Goal: Information Seeking & Learning: Learn about a topic

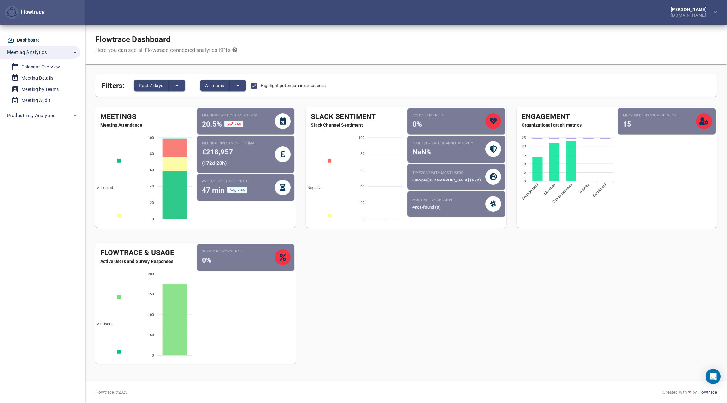
click at [417, 298] on div "Meetings Meeting Attendance Accepted Pending Declined Tentative 100 100 80 80 6…" at bounding box center [405, 238] width 631 height 272
click at [224, 81] on button "All teams" at bounding box center [215, 85] width 30 height 11
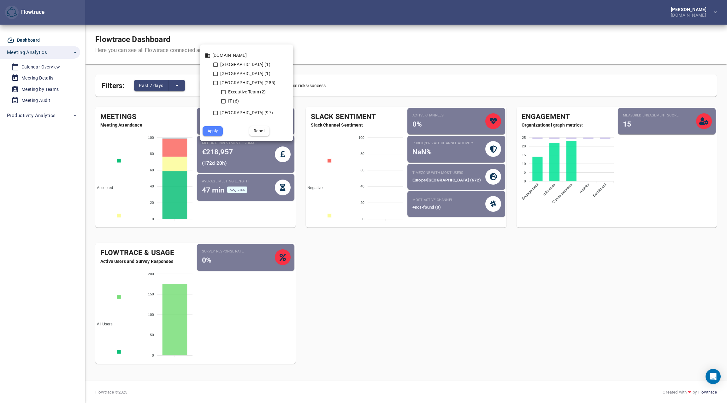
click at [329, 69] on div at bounding box center [363, 201] width 727 height 403
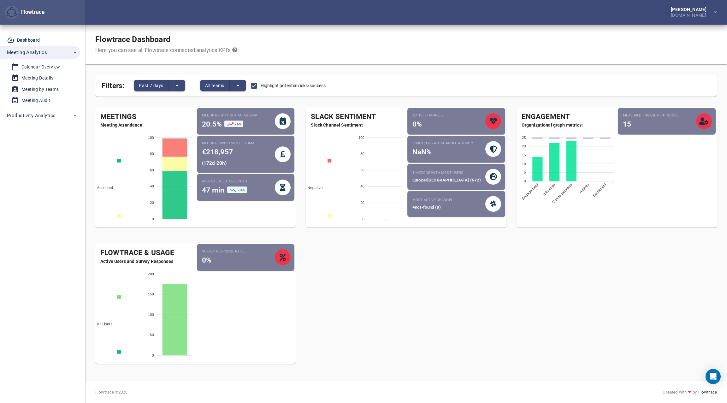
click at [266, 86] on span "Highlight potential risks/success" at bounding box center [292, 85] width 65 height 7
click at [274, 85] on span "Highlight potential risks/success" at bounding box center [292, 85] width 65 height 7
click at [288, 84] on span "Highlight potential risks/success" at bounding box center [292, 85] width 65 height 7
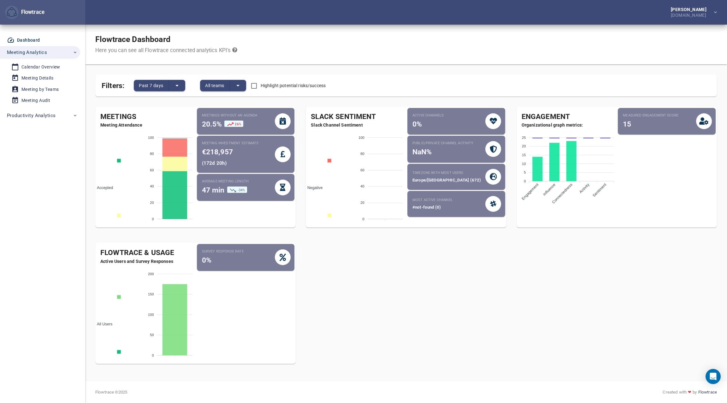
click at [288, 84] on span "Highlight potential risks/success" at bounding box center [292, 85] width 65 height 7
click at [282, 70] on div "Filters: Past 7 days All teams Highlight potential risks/success" at bounding box center [405, 87] width 631 height 37
click at [180, 82] on icon "split button" at bounding box center [177, 86] width 8 height 8
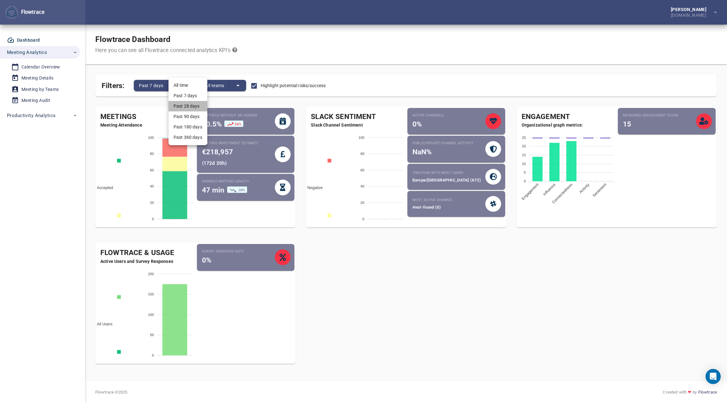
click at [196, 107] on li "Past 28 days" at bounding box center [187, 106] width 39 height 10
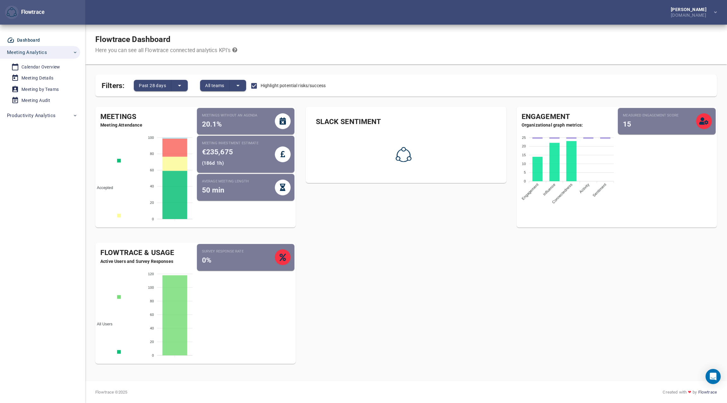
click at [308, 278] on div "Meetings Meeting Attendance Accepted Pending Declined Tentative 100 100 80 80 6…" at bounding box center [405, 238] width 631 height 272
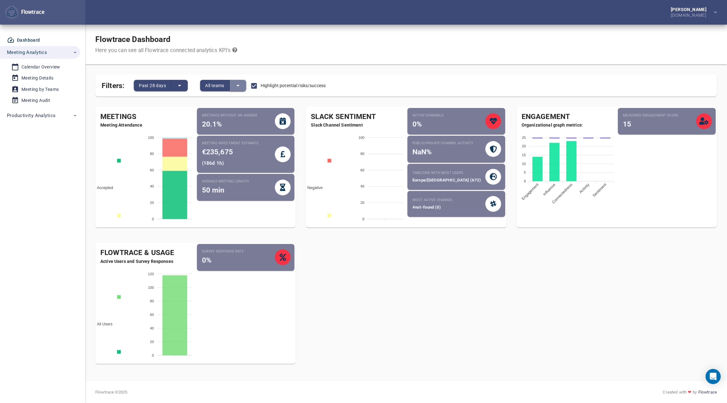
click at [240, 84] on icon "split button" at bounding box center [238, 86] width 8 height 8
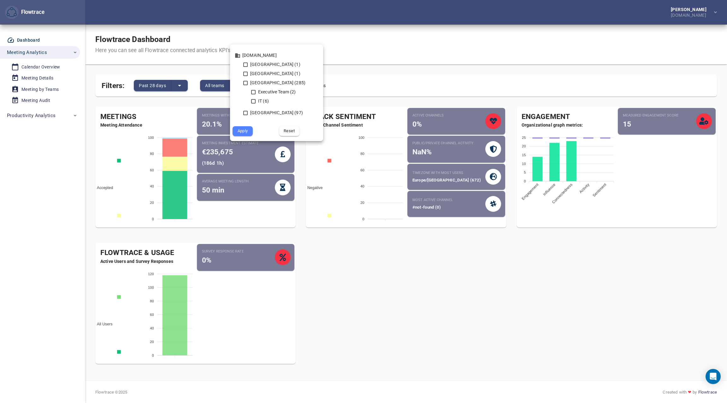
click at [343, 306] on div at bounding box center [363, 201] width 727 height 403
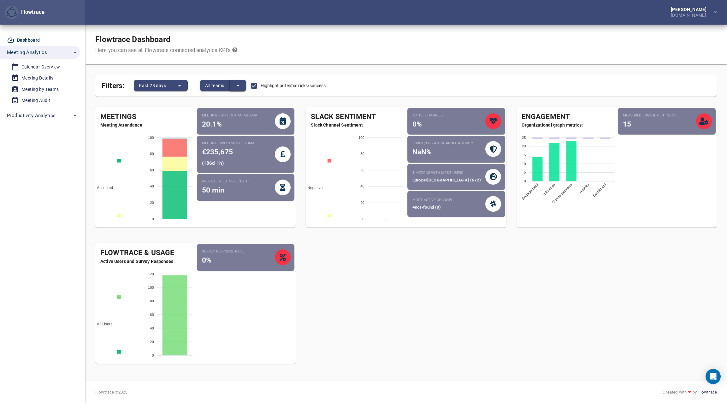
click at [239, 84] on icon "split button" at bounding box center [238, 86] width 8 height 8
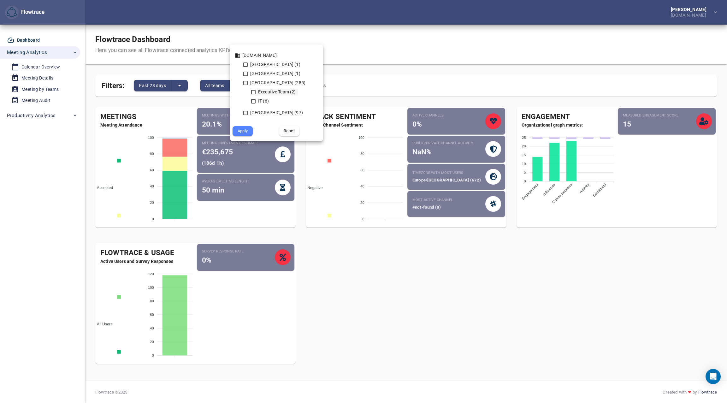
click at [253, 91] on icon at bounding box center [253, 92] width 6 height 6
click at [242, 132] on span "Apply" at bounding box center [242, 130] width 11 height 7
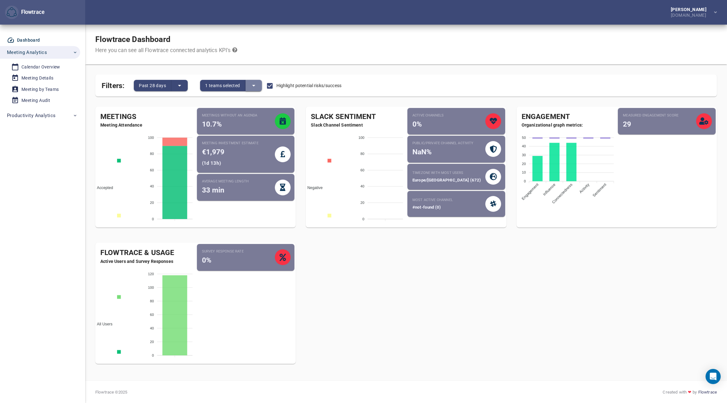
click at [255, 85] on icon "split button" at bounding box center [254, 86] width 8 height 8
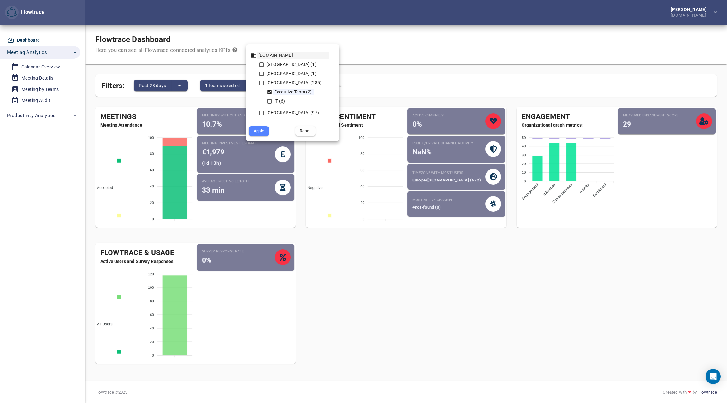
click at [262, 56] on div "[DOMAIN_NAME]" at bounding box center [293, 55] width 72 height 7
click at [260, 65] on icon at bounding box center [262, 65] width 6 height 6
click at [260, 75] on icon at bounding box center [261, 74] width 4 height 4
click at [260, 83] on icon at bounding box center [262, 83] width 6 height 6
click at [269, 101] on icon at bounding box center [269, 101] width 6 height 6
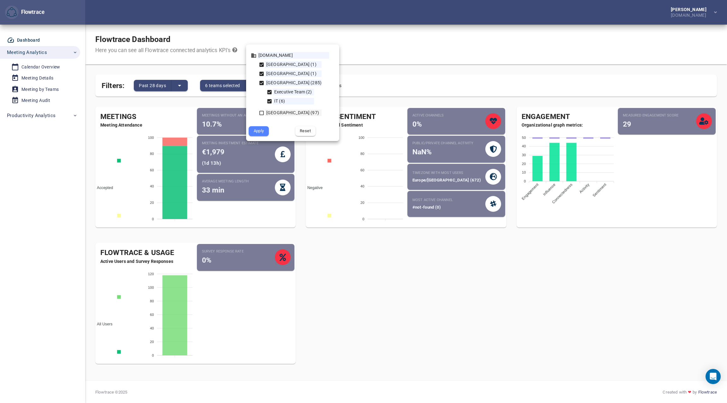
click at [260, 115] on icon at bounding box center [262, 113] width 6 height 6
click at [255, 133] on span "Apply" at bounding box center [258, 130] width 11 height 7
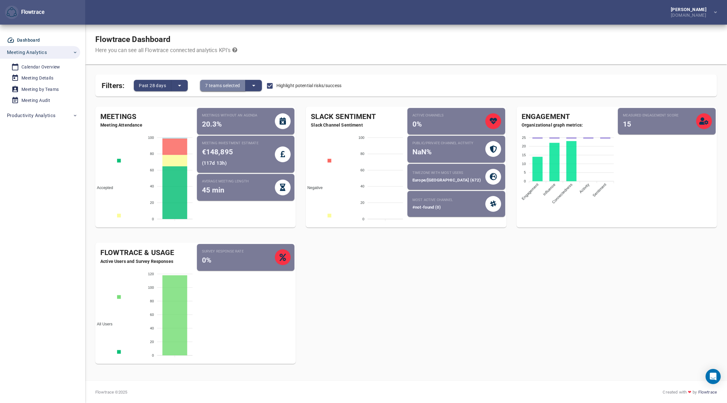
click at [228, 85] on span "7 teams selected" at bounding box center [222, 86] width 35 height 8
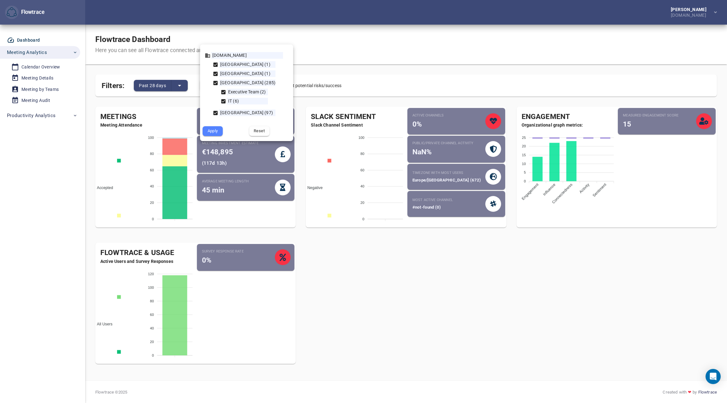
click at [322, 69] on div at bounding box center [363, 201] width 727 height 403
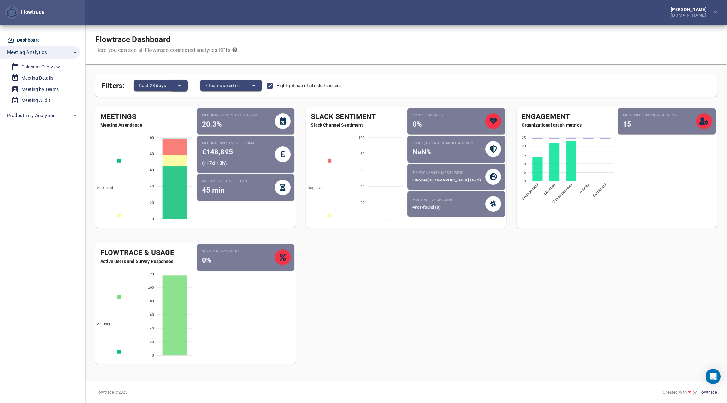
click at [182, 84] on icon "split button" at bounding box center [180, 86] width 8 height 8
click at [189, 94] on li "Past 7 days" at bounding box center [190, 95] width 39 height 10
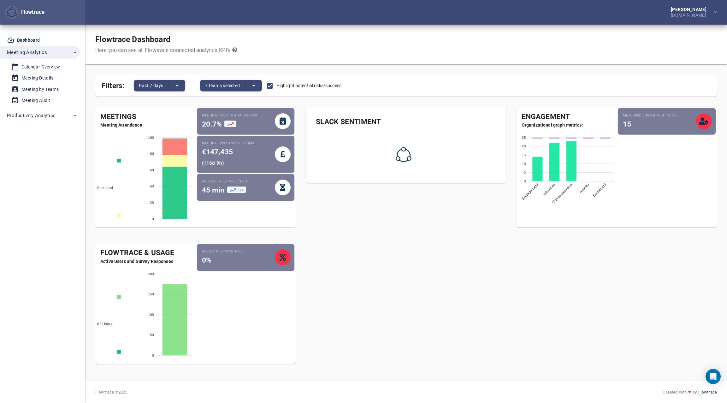
click at [232, 125] on icon at bounding box center [230, 124] width 8 height 8
click at [231, 124] on icon at bounding box center [230, 124] width 8 height 8
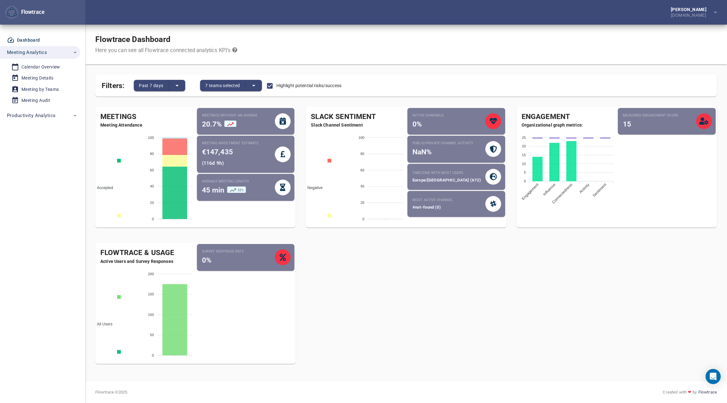
click at [229, 124] on icon at bounding box center [230, 124] width 8 height 8
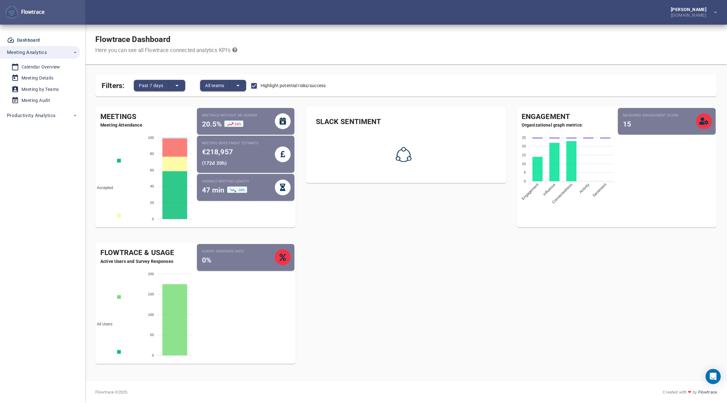
drag, startPoint x: 227, startPoint y: 122, endPoint x: 240, endPoint y: 124, distance: 13.3
click at [240, 124] on span "26%" at bounding box center [233, 123] width 19 height 6
drag, startPoint x: 240, startPoint y: 124, endPoint x: 236, endPoint y: 124, distance: 4.7
click at [236, 124] on span "26%" at bounding box center [238, 123] width 6 height 3
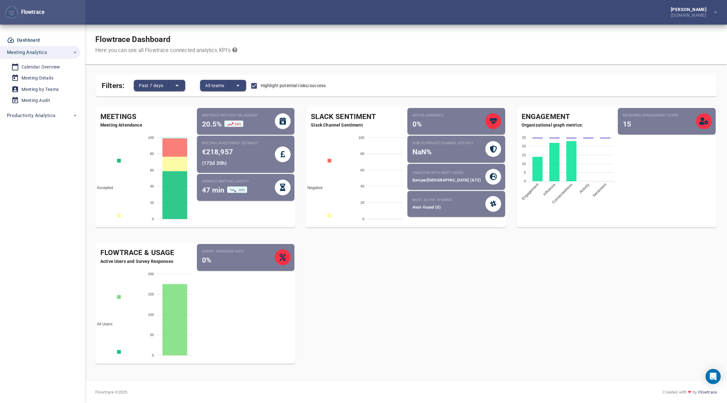
click at [282, 121] on icon at bounding box center [282, 120] width 6 height 7
drag, startPoint x: 241, startPoint y: 123, endPoint x: 224, endPoint y: 123, distance: 16.7
click at [224, 123] on div "26%" at bounding box center [234, 123] width 24 height 8
click at [313, 256] on div "Meetings Meeting Attendance Accepted Pending Declined Tentative 100 100 80 80 6…" at bounding box center [405, 238] width 631 height 272
click at [317, 287] on div "Meetings Meeting Attendance Accepted Pending Declined Tentative 100 100 80 80 6…" at bounding box center [405, 238] width 631 height 272
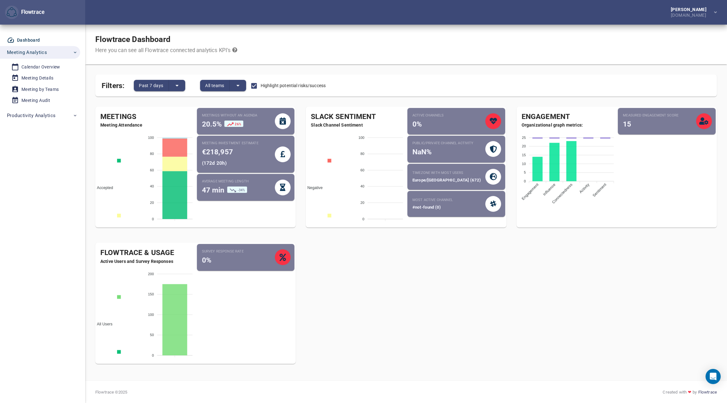
click at [207, 122] on span "20.5%" at bounding box center [212, 124] width 20 height 9
click at [235, 122] on span "26%" at bounding box center [238, 123] width 6 height 3
click at [107, 185] on span "Accepted" at bounding box center [102, 187] width 21 height 4
click at [124, 124] on span "Meeting Attendance" at bounding box center [145, 125] width 100 height 6
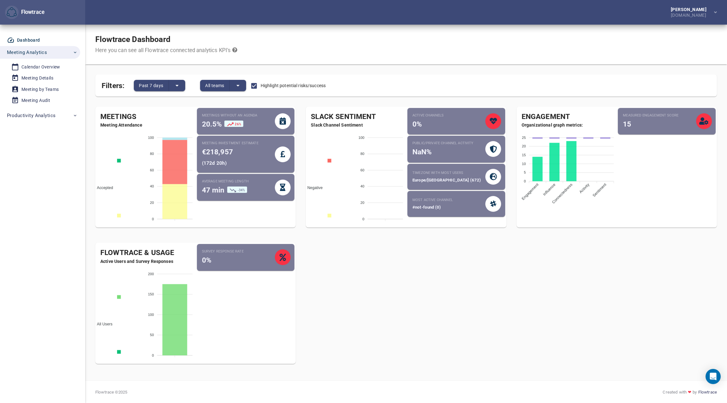
click at [122, 191] on div "Accepted Pending Declined Tentative" at bounding box center [118, 246] width 47 height 221
click at [103, 185] on span "Accepted" at bounding box center [102, 187] width 21 height 4
drag, startPoint x: 201, startPoint y: 143, endPoint x: 238, endPoint y: 160, distance: 40.4
click at [238, 160] on div "Meeting investment estimate €218,957 ( 172d 20h )" at bounding box center [238, 154] width 73 height 27
click at [235, 163] on div "( 172d 20h )" at bounding box center [230, 162] width 56 height 10
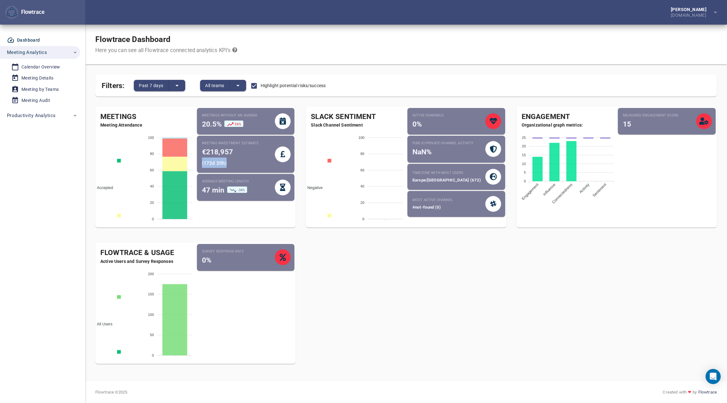
drag, startPoint x: 231, startPoint y: 165, endPoint x: 202, endPoint y: 163, distance: 28.1
click at [202, 163] on div "( 172d 20h )" at bounding box center [230, 162] width 56 height 10
click at [201, 151] on div "Meeting investment estimate €218,957 ( 172d 20h )" at bounding box center [246, 154] width 98 height 37
drag, startPoint x: 202, startPoint y: 150, endPoint x: 237, endPoint y: 151, distance: 35.3
click at [237, 151] on div "€218,957" at bounding box center [230, 152] width 56 height 10
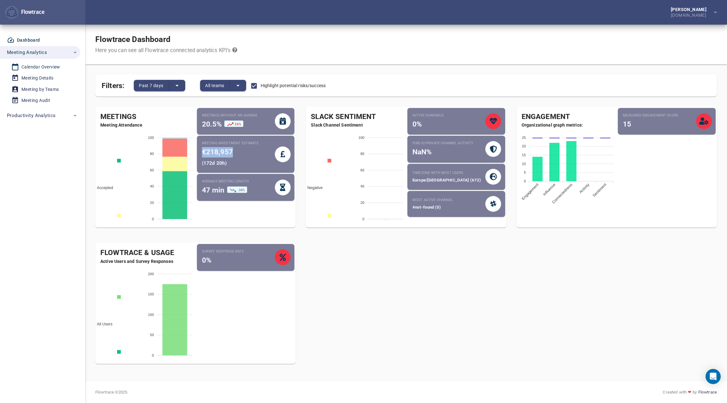
click at [54, 68] on div "Calendar Overview" at bounding box center [40, 67] width 39 height 8
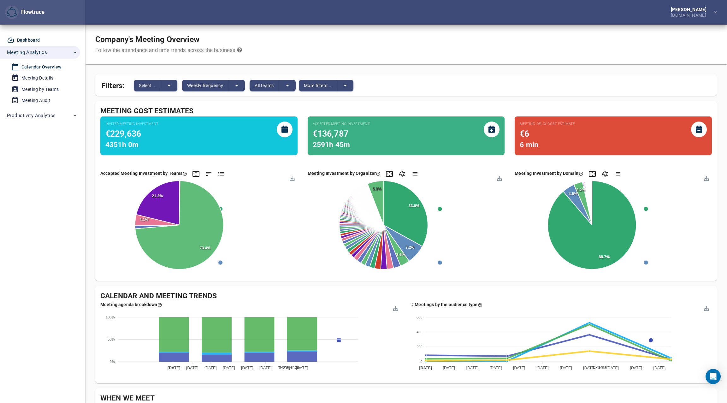
click at [25, 40] on div "Dashboard" at bounding box center [28, 40] width 23 height 8
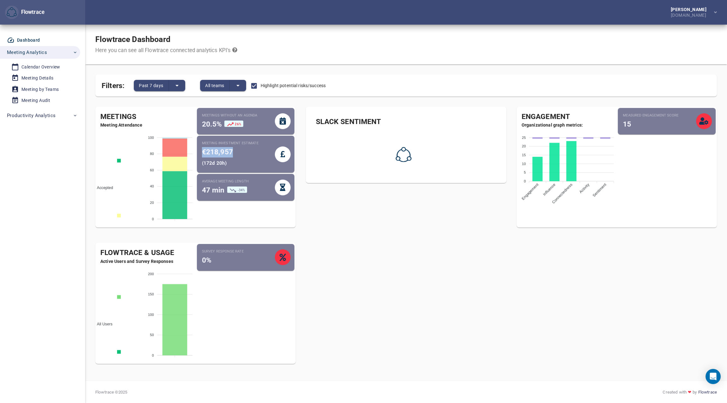
drag, startPoint x: 233, startPoint y: 155, endPoint x: 198, endPoint y: 148, distance: 36.3
click at [198, 148] on div "Meeting investment estimate €218,957 ( 172d 20h )" at bounding box center [246, 154] width 98 height 37
click at [37, 67] on div "Calendar Overview" at bounding box center [40, 67] width 39 height 8
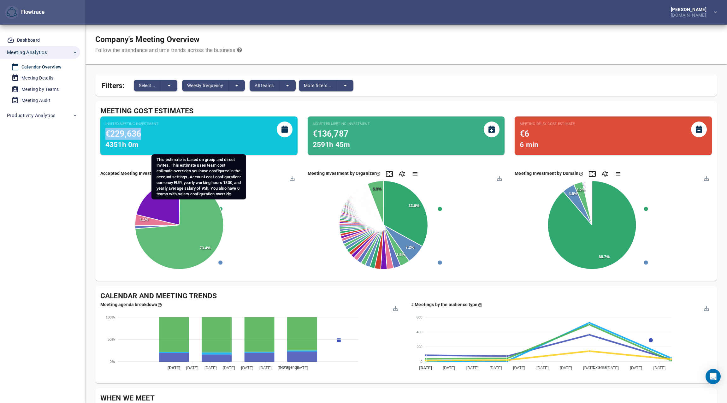
drag, startPoint x: 144, startPoint y: 136, endPoint x: 106, endPoint y: 136, distance: 38.2
click at [106, 136] on div "€229,636" at bounding box center [131, 134] width 53 height 12
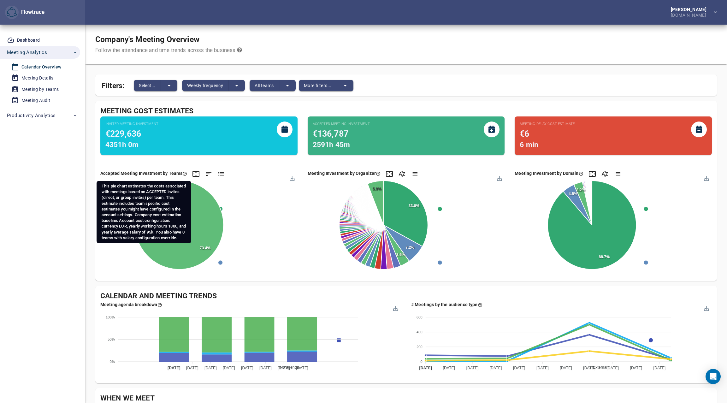
click at [101, 171] on div "Accepted Meeting Investment by Teams" at bounding box center [143, 173] width 87 height 6
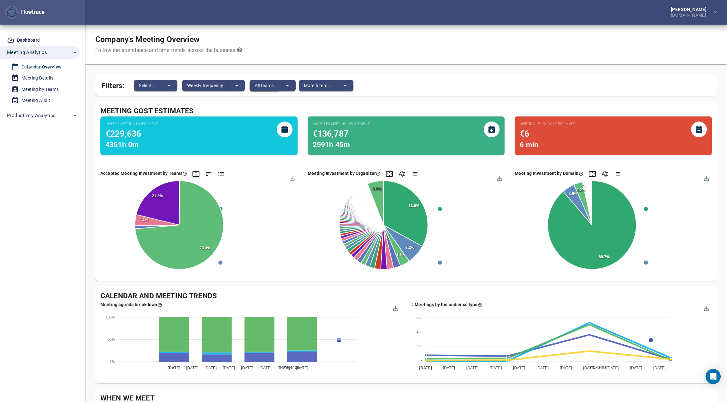
click at [276, 89] on button "All teams" at bounding box center [264, 85] width 30 height 11
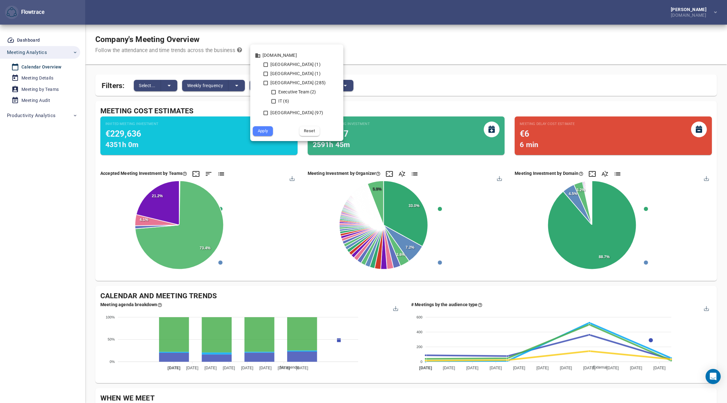
click at [380, 56] on div at bounding box center [363, 201] width 727 height 403
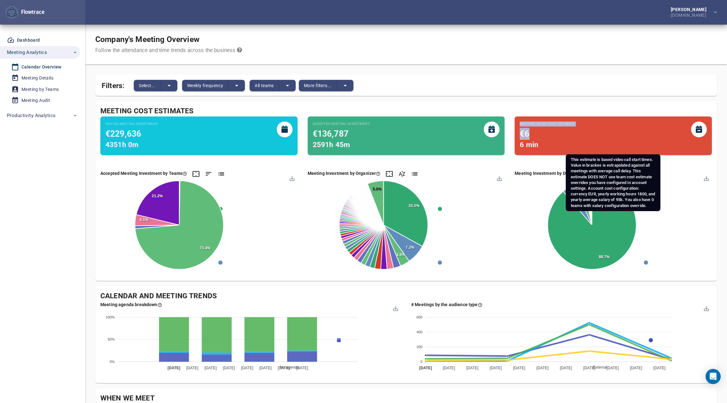
drag, startPoint x: 519, startPoint y: 123, endPoint x: 552, endPoint y: 135, distance: 34.9
click at [552, 135] on div "Meeting Delay Cost Estimate €6 6 min" at bounding box center [546, 135] width 55 height 29
click at [541, 146] on div "6 min" at bounding box center [546, 145] width 55 height 10
drag, startPoint x: 543, startPoint y: 146, endPoint x: 519, endPoint y: 124, distance: 32.4
click at [519, 124] on div "Meeting Delay Cost Estimate €6 6 min" at bounding box center [546, 135] width 55 height 29
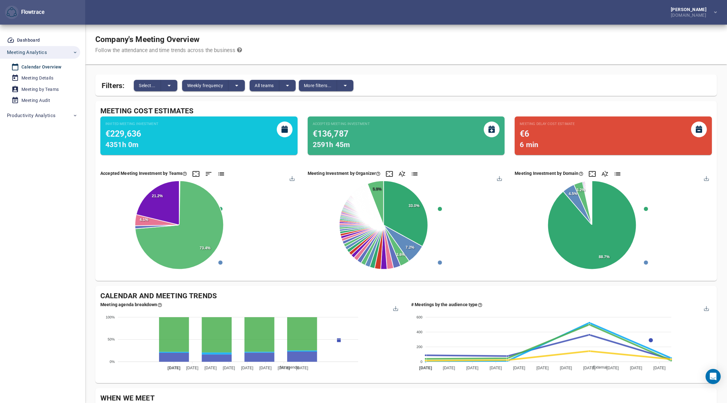
click at [503, 107] on div "Meeting Cost Estimates" at bounding box center [405, 111] width 611 height 10
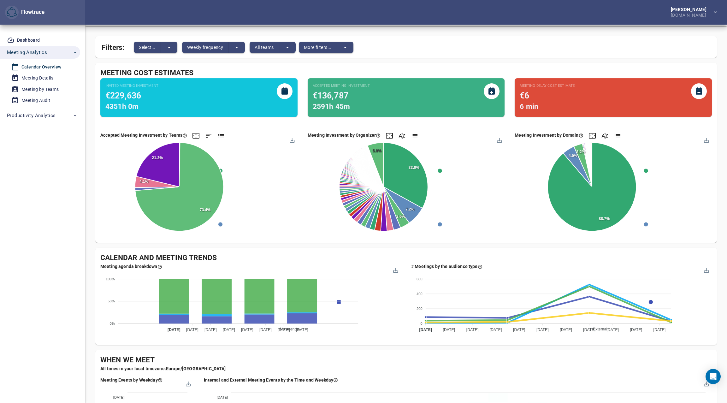
click at [383, 245] on div "Company's Meeting Overview Follow the attendance and time trends across the bus…" at bounding box center [405, 381] width 621 height 790
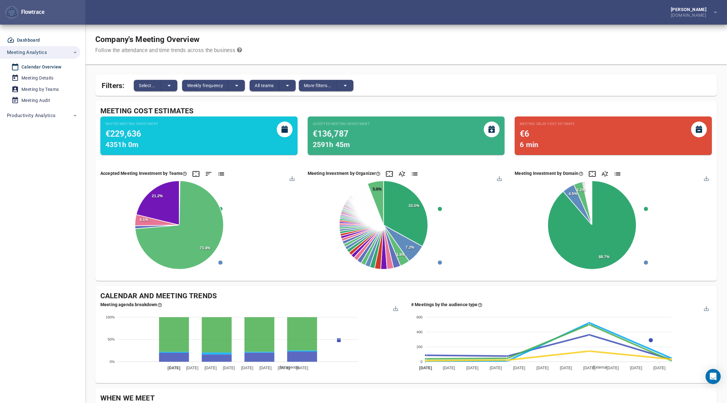
click at [25, 35] on link "Dashboard" at bounding box center [40, 40] width 80 height 10
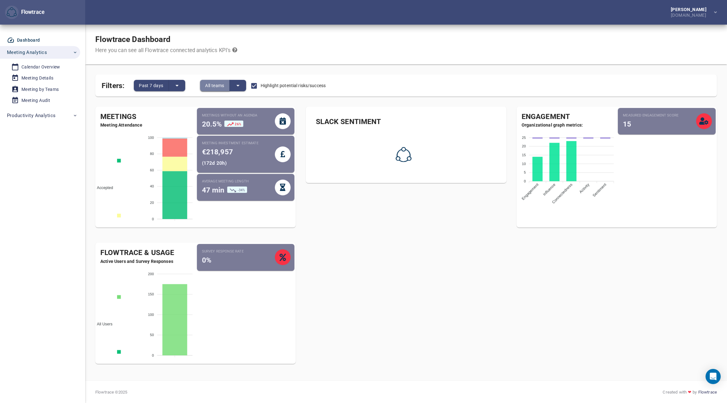
click at [215, 86] on span "All teams" at bounding box center [214, 86] width 19 height 8
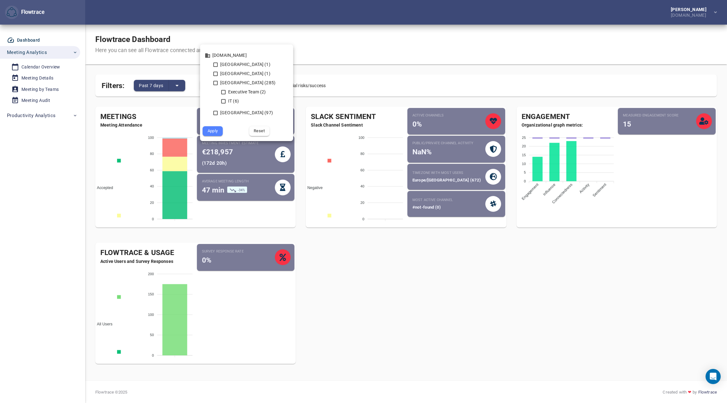
click at [325, 309] on div at bounding box center [363, 201] width 727 height 403
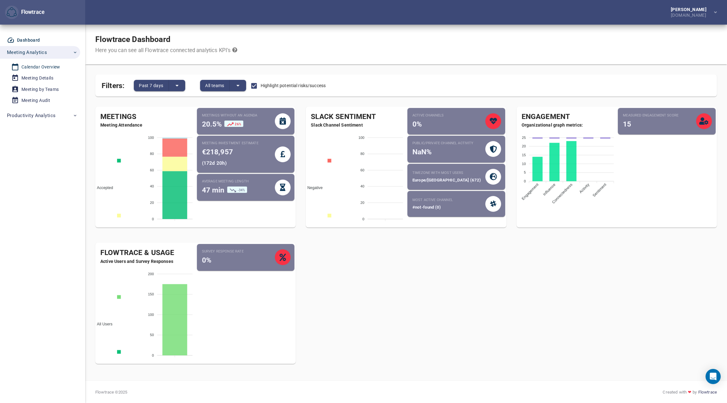
click at [40, 66] on div "Calendar Overview" at bounding box center [40, 67] width 39 height 8
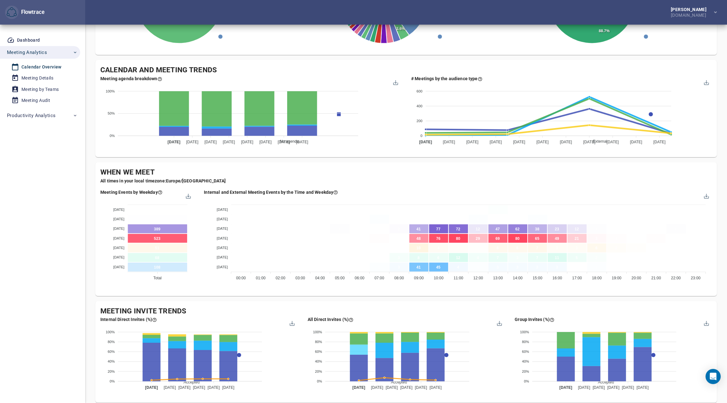
scroll to position [313, 0]
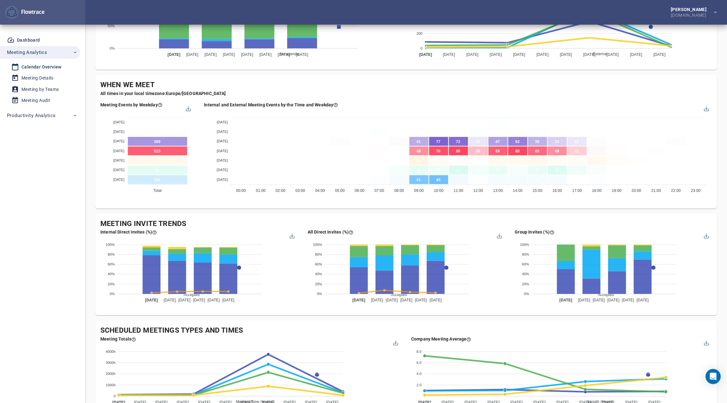
click at [170, 229] on div "Internal Direct Invites (%)" at bounding box center [198, 232] width 197 height 6
click at [124, 223] on div "Meeting Invite Trends" at bounding box center [405, 224] width 611 height 10
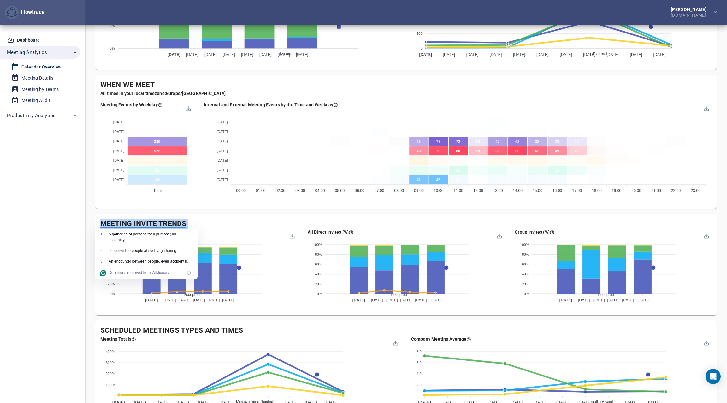
click at [234, 224] on div "Internal Direct Invites (%) Accepted Declined Pending Tentative Optional 100% 1…" at bounding box center [198, 268] width 207 height 89
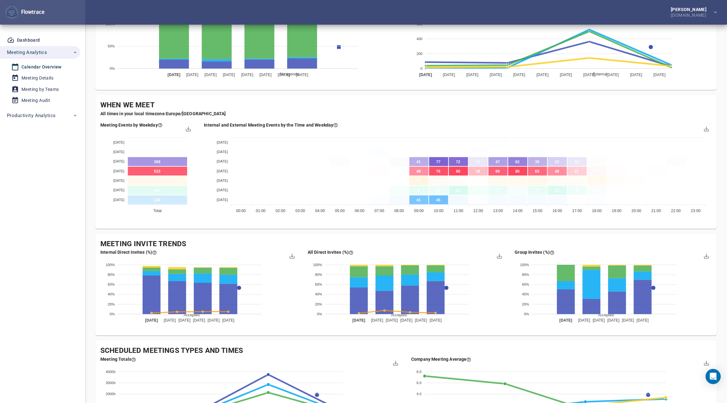
scroll to position [0, 0]
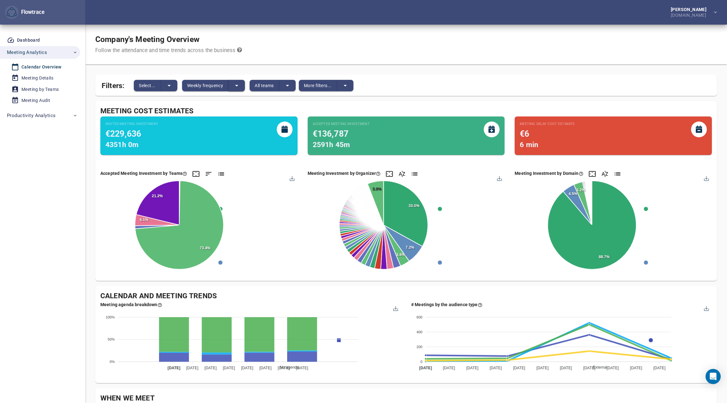
click at [238, 84] on icon "split button" at bounding box center [237, 86] width 8 height 8
click at [252, 85] on li "Daily frequency" at bounding box center [254, 85] width 50 height 10
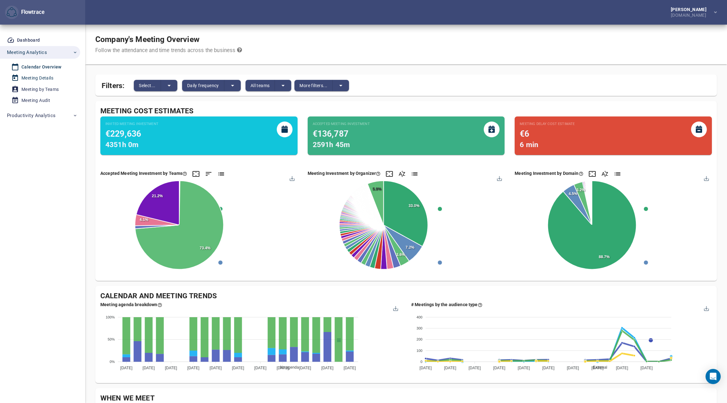
click at [42, 79] on div "Meeting Details" at bounding box center [37, 78] width 32 height 8
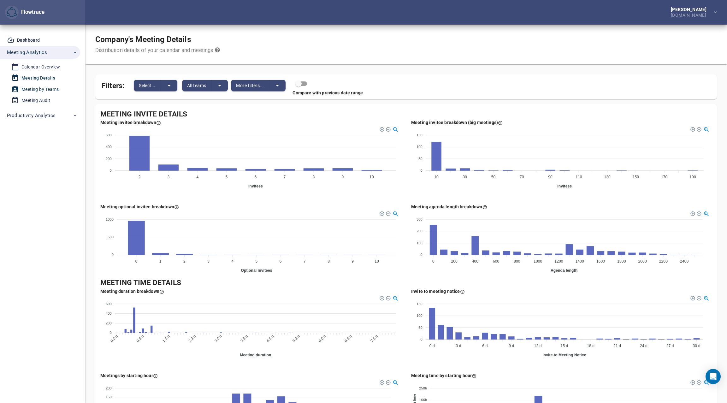
click at [53, 90] on div "Meeting by Teams" at bounding box center [39, 89] width 37 height 8
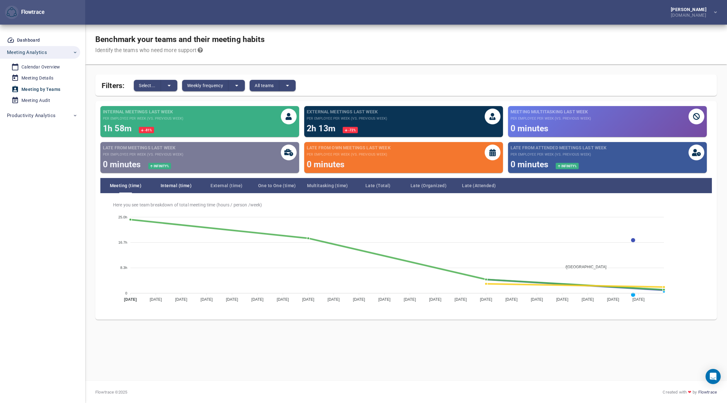
click at [178, 186] on span "Internal (time)" at bounding box center [176, 186] width 50 height 8
click at [226, 186] on span "External (time)" at bounding box center [226, 186] width 50 height 8
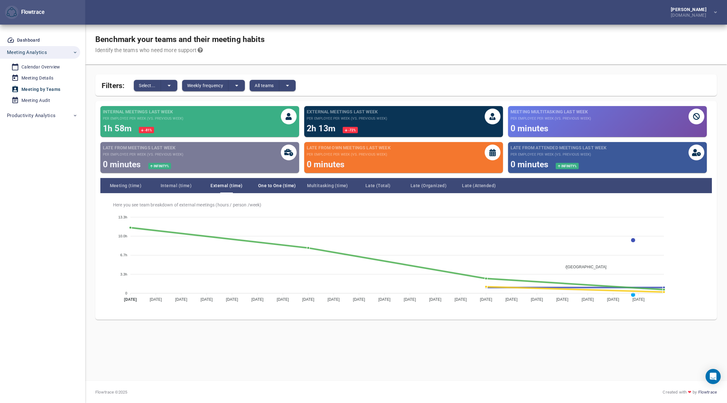
click at [281, 186] on span "One to One (time)" at bounding box center [277, 186] width 50 height 8
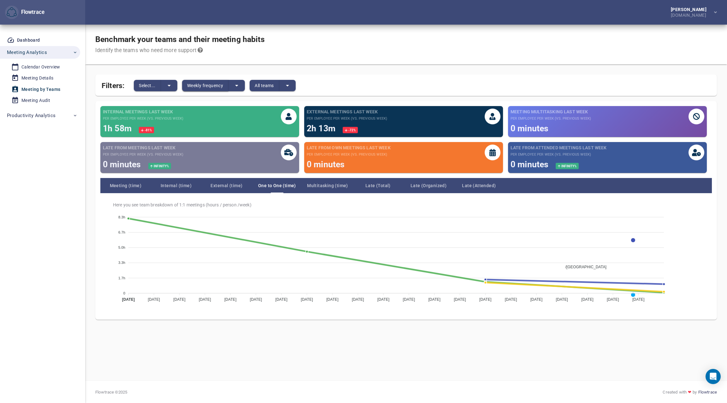
click at [221, 86] on span "Weekly frequency" at bounding box center [205, 86] width 36 height 8
click at [199, 85] on li "Daily frequency" at bounding box center [207, 85] width 50 height 10
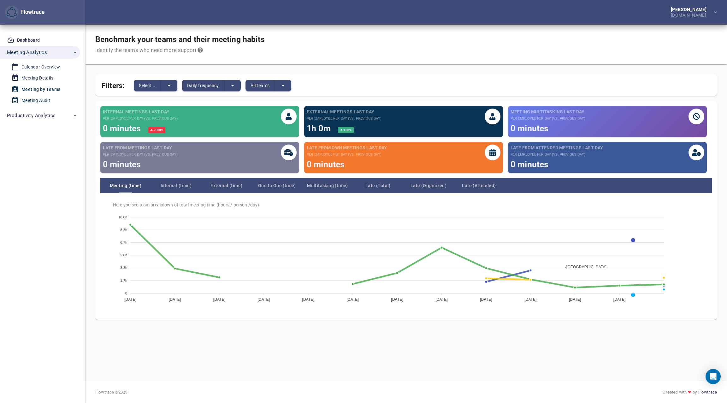
click at [39, 100] on div "Meeting Audit" at bounding box center [35, 100] width 29 height 8
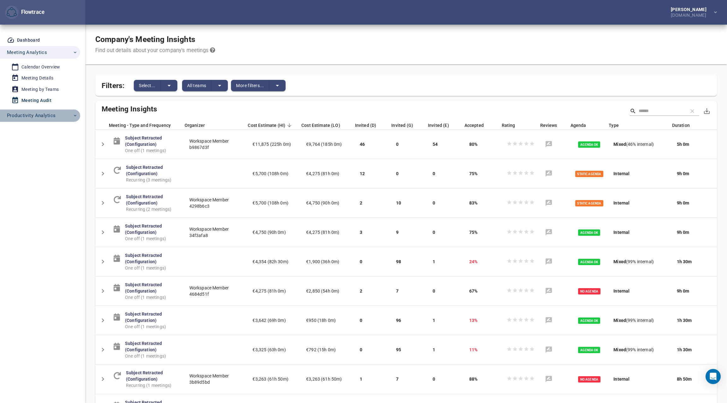
click at [75, 114] on icon "button" at bounding box center [75, 115] width 5 height 5
click at [45, 165] on div "Dashboard Meeting Analytics Calendar Overview Meeting Details Meeting by Teams …" at bounding box center [42, 214] width 85 height 378
click at [380, 125] on icon at bounding box center [380, 125] width 6 height 6
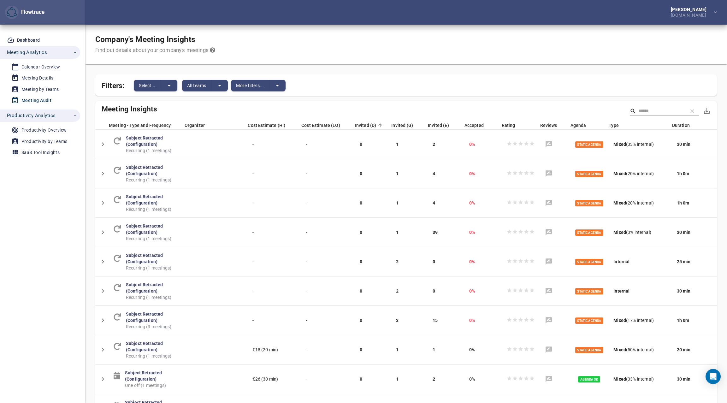
click at [380, 125] on icon at bounding box center [380, 125] width 6 height 6
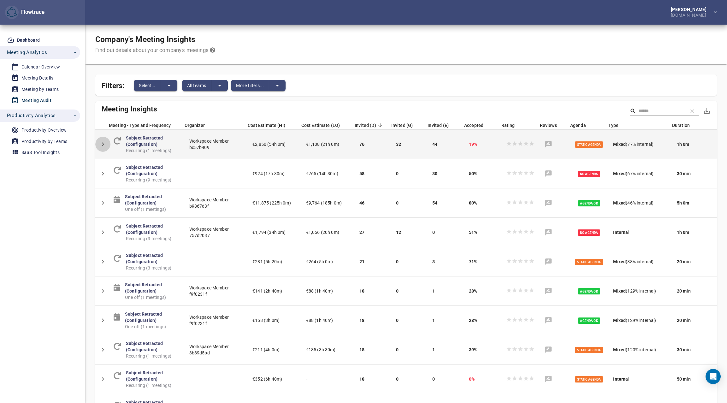
click at [102, 145] on icon "Detail panel visibility toggle" at bounding box center [103, 144] width 8 height 8
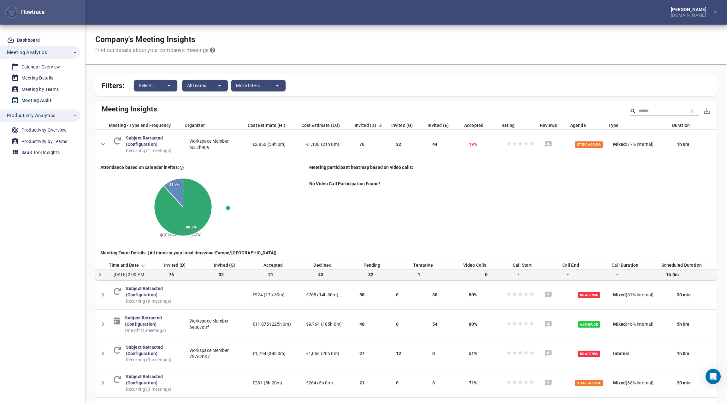
click at [103, 277] on icon "Detail panel visibility toggle" at bounding box center [100, 275] width 8 height 8
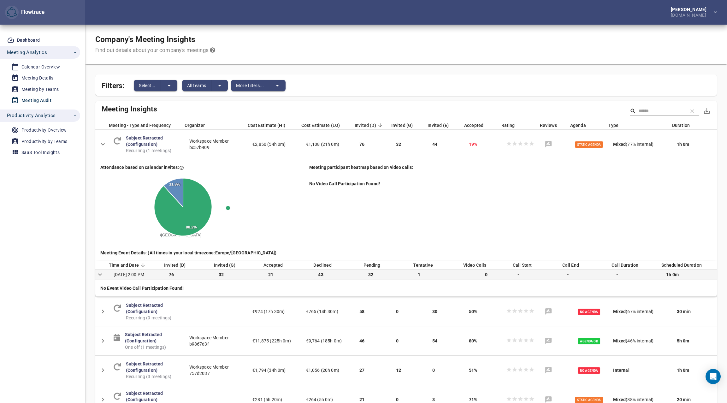
click at [102, 277] on icon "Detail panel visibility toggle" at bounding box center [100, 275] width 8 height 8
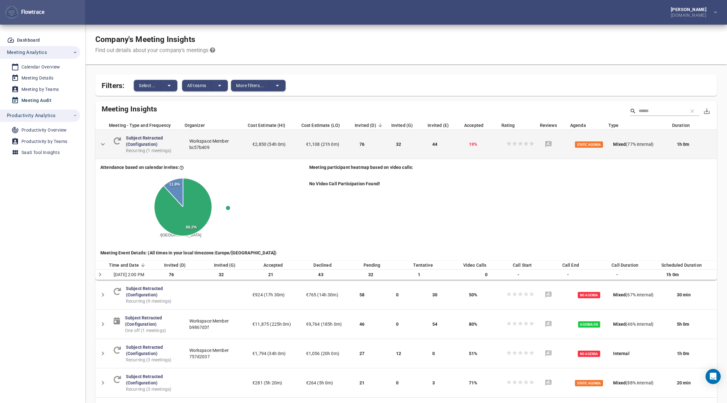
click at [103, 143] on icon "Detail panel visibility toggle" at bounding box center [103, 144] width 8 height 8
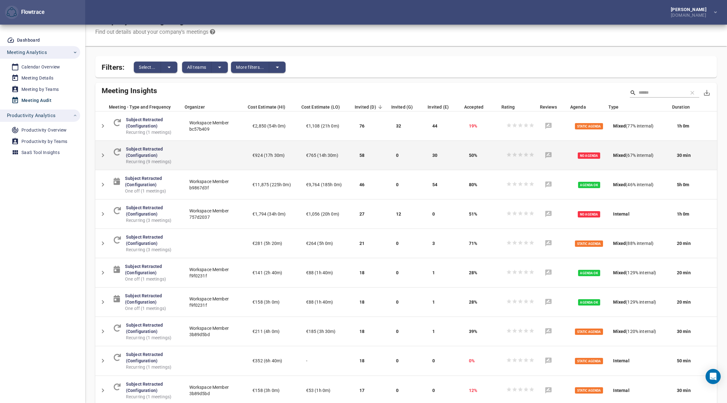
scroll to position [19, 0]
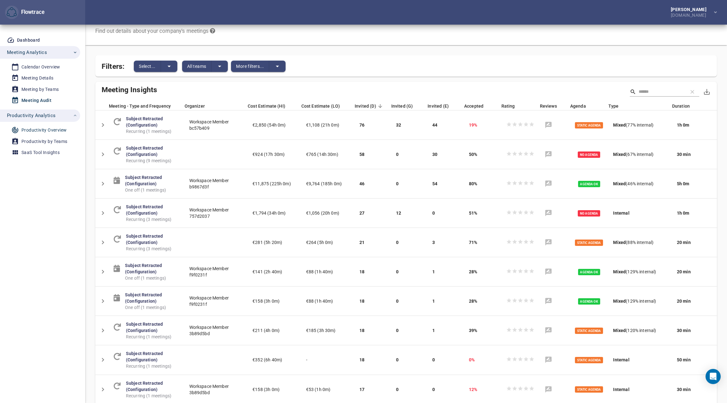
click at [42, 129] on div "Productivity Overview" at bounding box center [43, 130] width 45 height 8
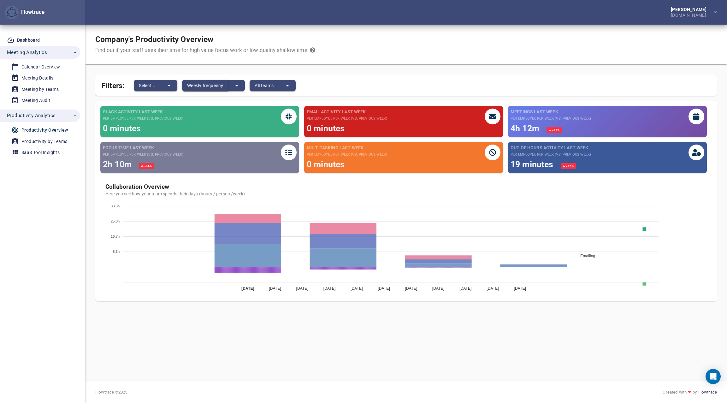
click at [217, 81] on button "Weekly frequency" at bounding box center [205, 85] width 46 height 11
click at [203, 84] on li "Daily frequency" at bounding box center [207, 85] width 50 height 10
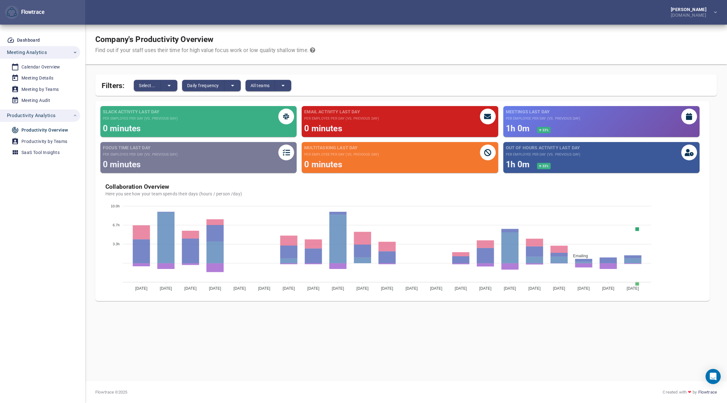
click at [306, 32] on div "Company's Productivity Overview Find out if your staff uses their time for high…" at bounding box center [405, 45] width 641 height 40
click at [155, 86] on span "Select..." at bounding box center [147, 86] width 17 height 8
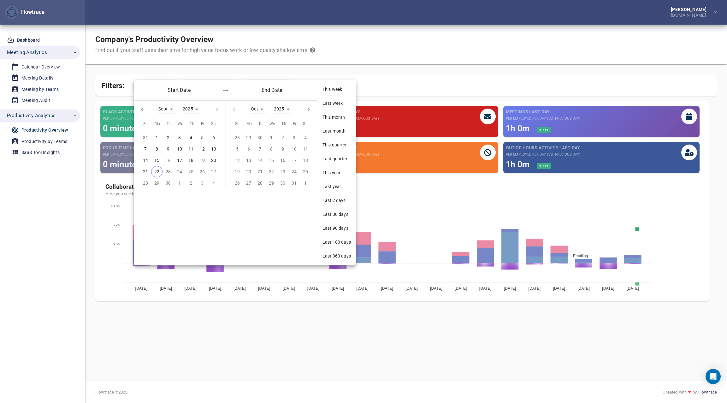
click at [188, 67] on div at bounding box center [363, 201] width 727 height 403
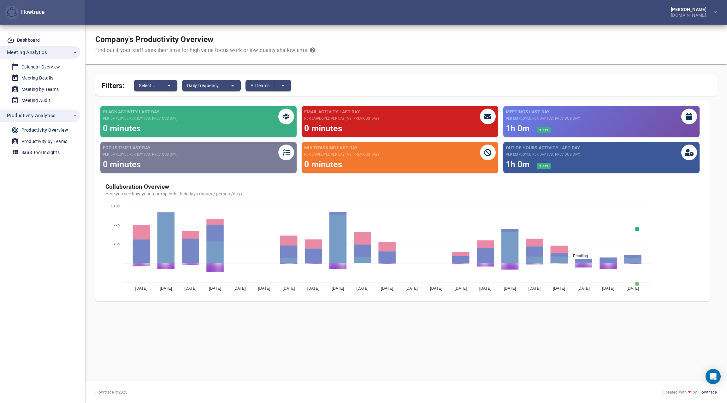
click at [333, 122] on div "0 minutes" at bounding box center [341, 128] width 75 height 12
drag, startPoint x: 352, startPoint y: 130, endPoint x: 299, endPoint y: 111, distance: 56.7
click at [299, 111] on div "Slack activity last day per employee per day (vs. previous day) 0 minutes Email…" at bounding box center [402, 142] width 604 height 72
click at [296, 104] on div "Slack activity last day per employee per day (vs. previous day) 0 minutes Email…" at bounding box center [402, 201] width 614 height 200
click at [171, 83] on icon "split button" at bounding box center [169, 86] width 8 height 8
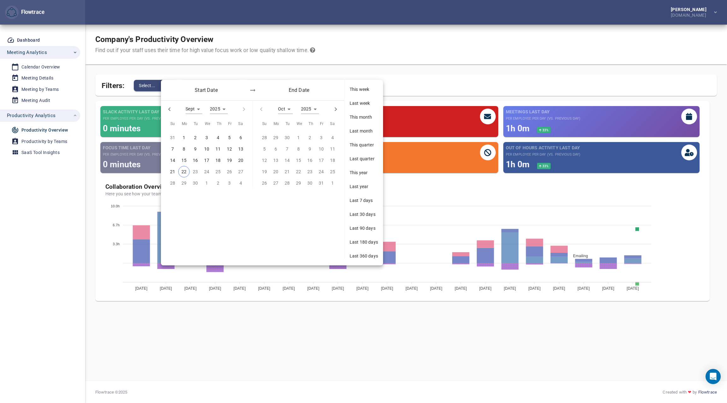
click at [229, 159] on p "19" at bounding box center [229, 160] width 5 height 7
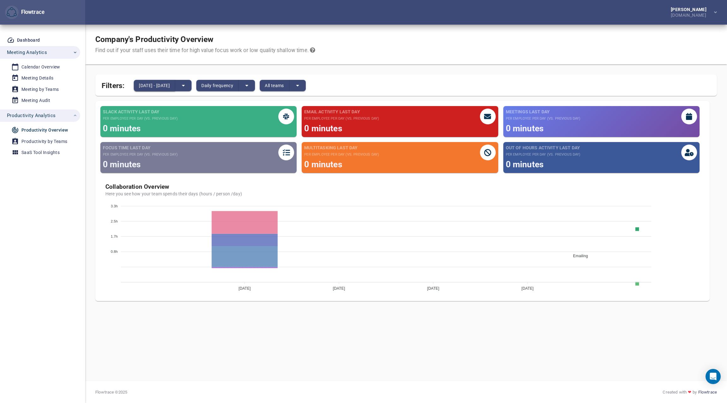
click at [170, 87] on span "[DATE] - [DATE]" at bounding box center [154, 86] width 31 height 8
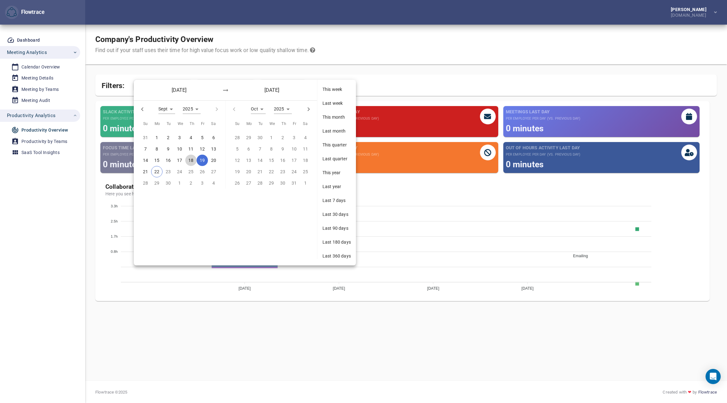
click at [190, 159] on p "18" at bounding box center [190, 160] width 5 height 7
click at [202, 160] on p "19" at bounding box center [202, 160] width 5 height 7
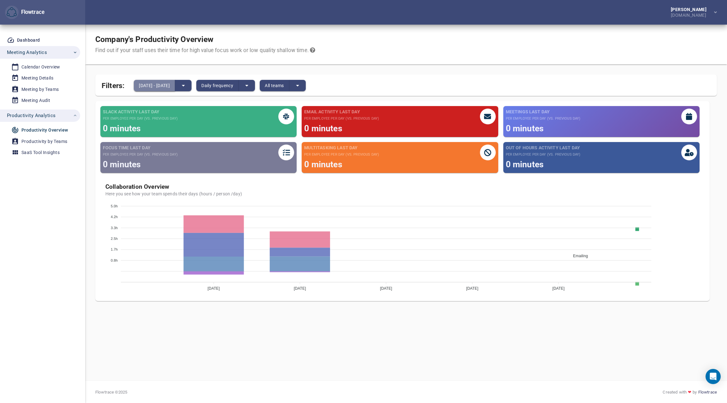
click at [167, 85] on span "[DATE] - [DATE]" at bounding box center [154, 86] width 31 height 8
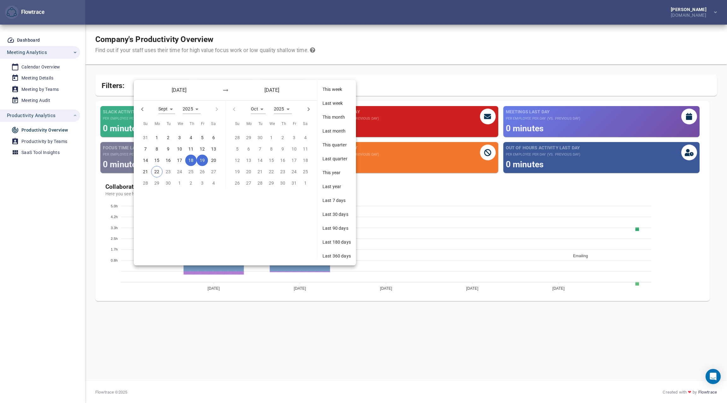
click at [155, 159] on p "15" at bounding box center [156, 160] width 5 height 7
click at [156, 170] on p "22" at bounding box center [156, 171] width 5 height 7
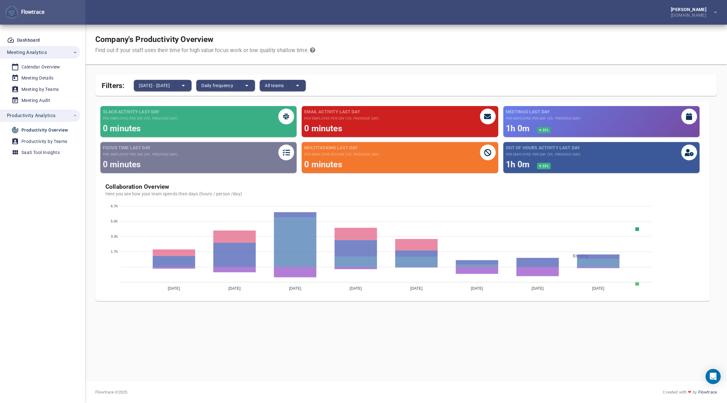
click at [374, 43] on div "Company's Productivity Overview Find out if your staff uses their time for high…" at bounding box center [405, 45] width 641 height 40
click at [299, 162] on div "Focus time last day per employee per day (vs. previous day) 0 minutes" at bounding box center [200, 160] width 201 height 36
click at [24, 142] on div "Productivity by Teams" at bounding box center [44, 141] width 46 height 8
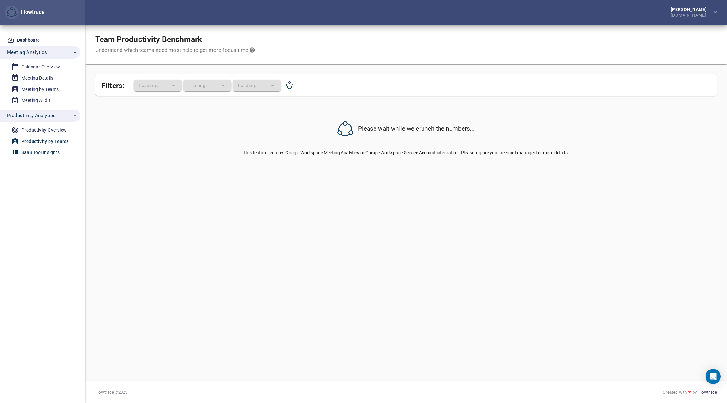
click at [32, 152] on div "SaaS Tool Insights" at bounding box center [40, 153] width 38 height 8
